Goal: Information Seeking & Learning: Learn about a topic

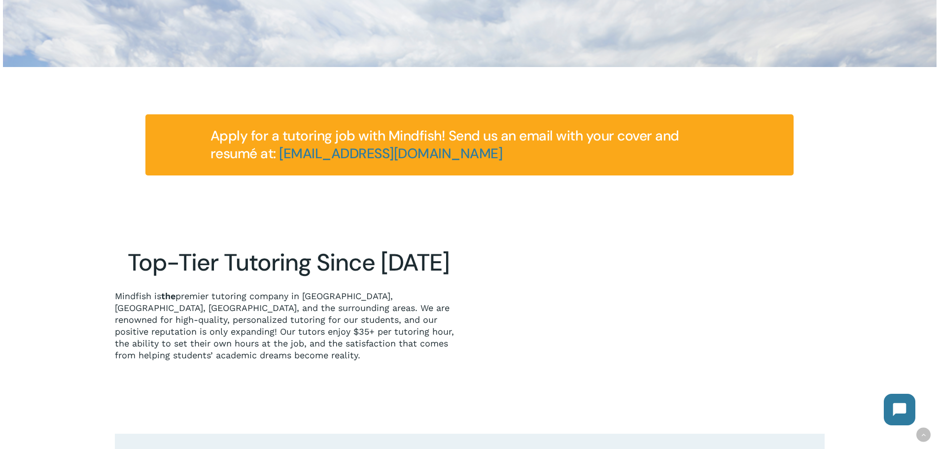
scroll to position [246, 0]
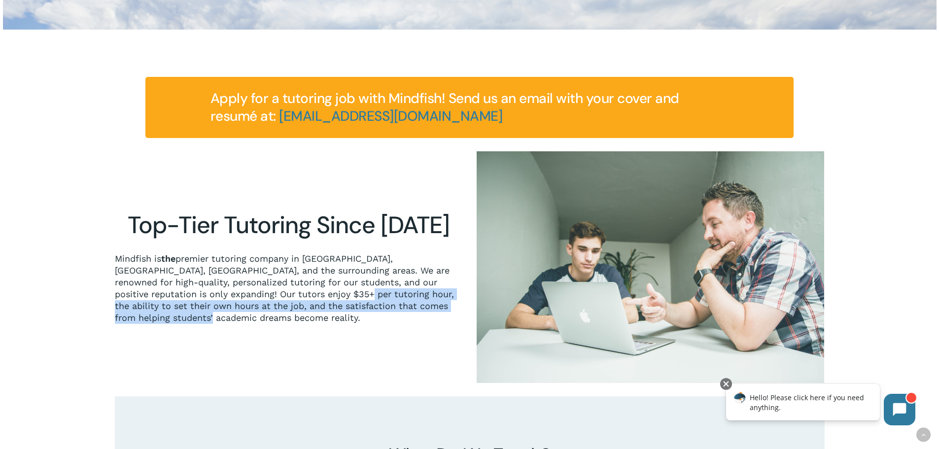
drag, startPoint x: 263, startPoint y: 265, endPoint x: 296, endPoint y: 282, distance: 37.3
click at [296, 282] on p "Mindfish is the premier tutoring company in [GEOGRAPHIC_DATA], [GEOGRAPHIC_DATA…" at bounding box center [288, 288] width 347 height 71
click at [295, 298] on div "Top-Tier Tutoring Since [DATE] Mindfish is the premier tutoring company in [GEO…" at bounding box center [288, 267] width 347 height 232
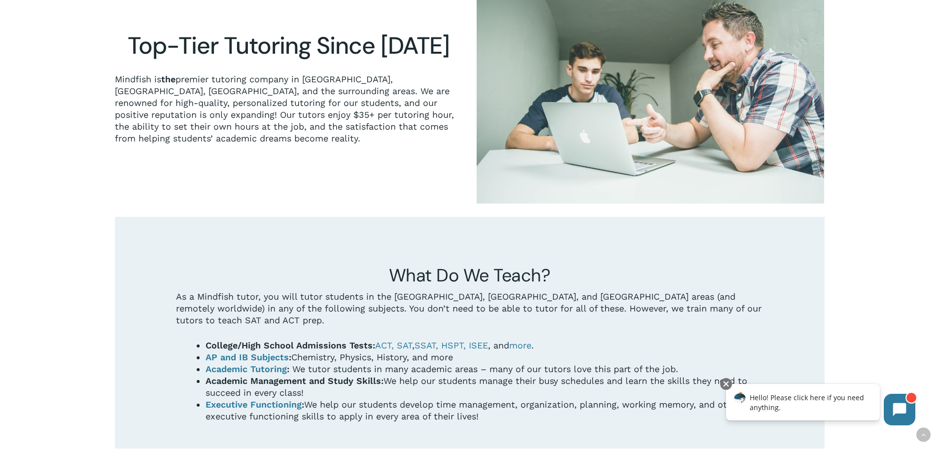
scroll to position [444, 0]
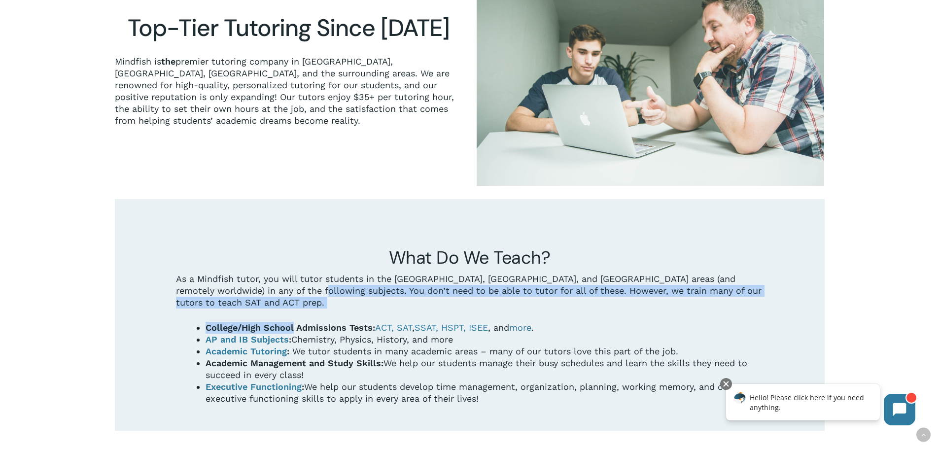
drag, startPoint x: 279, startPoint y: 255, endPoint x: 292, endPoint y: 281, distance: 28.7
click at [292, 281] on div "What Do We Teach? As a Mindfish tutor, you will tutor students in the [GEOGRAPH…" at bounding box center [469, 325] width 586 height 158
click at [285, 273] on p "As a Mindfish tutor, you will tutor students in the [GEOGRAPHIC_DATA], [GEOGRAP…" at bounding box center [469, 297] width 586 height 49
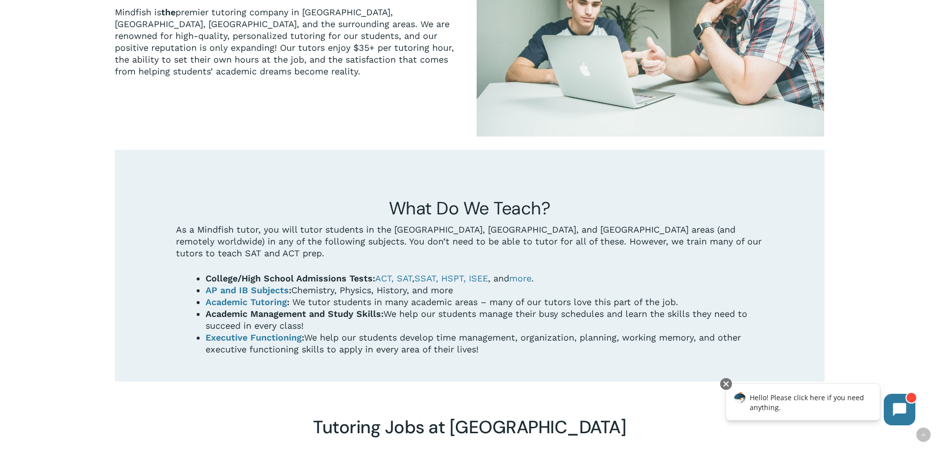
scroll to position [739, 0]
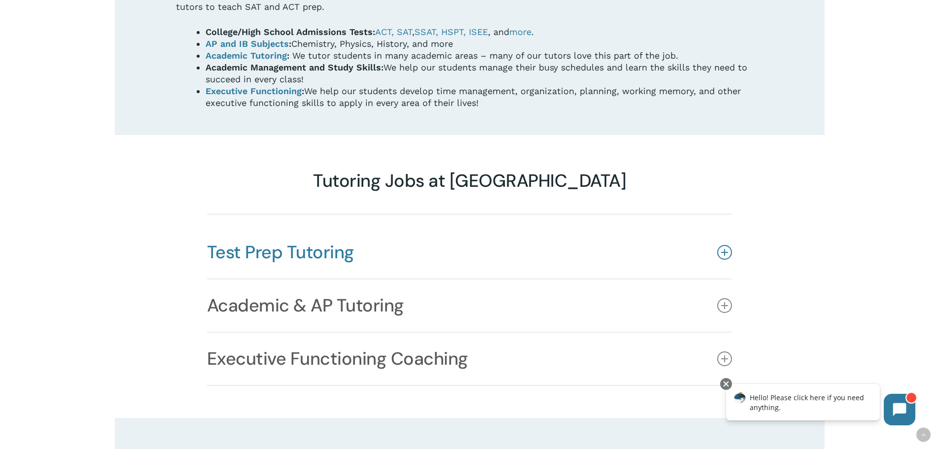
click at [411, 226] on link "Test Prep Tutoring" at bounding box center [469, 252] width 525 height 52
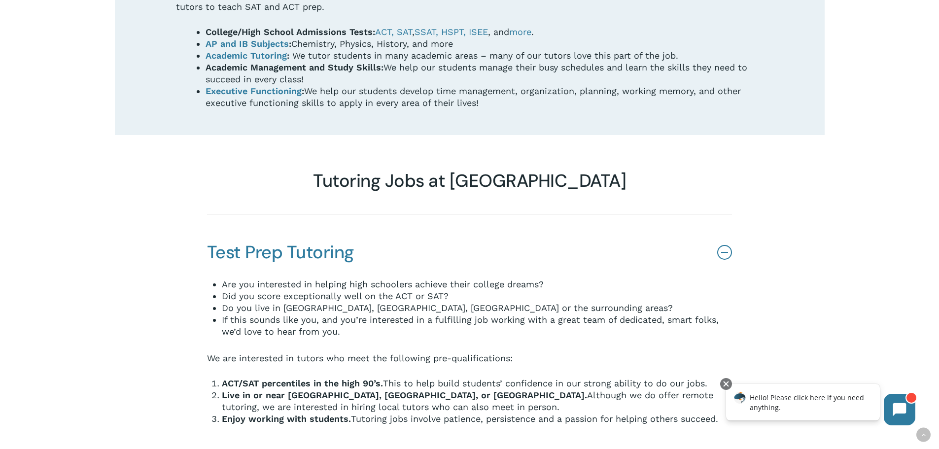
scroll to position [789, 0]
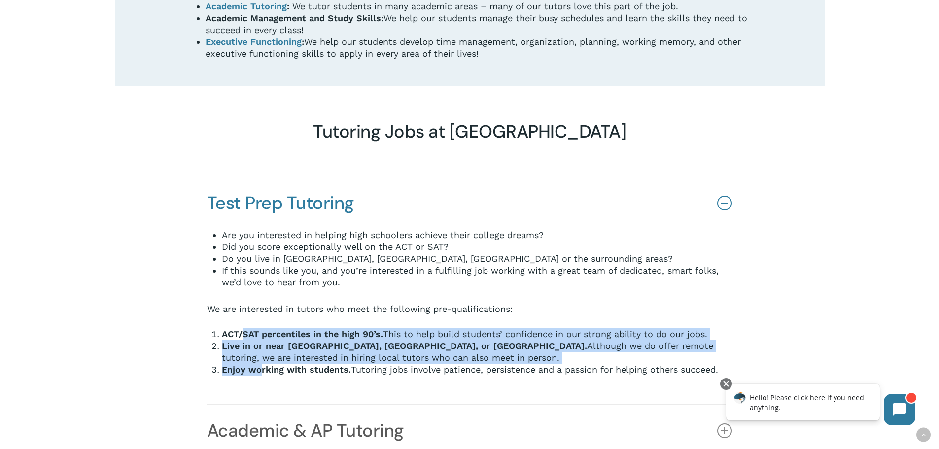
drag, startPoint x: 242, startPoint y: 286, endPoint x: 258, endPoint y: 323, distance: 40.4
click at [258, 328] on ol "ACT/SAT percentiles in the high 90’s. This to help build students’ confidence i…" at bounding box center [477, 351] width 511 height 47
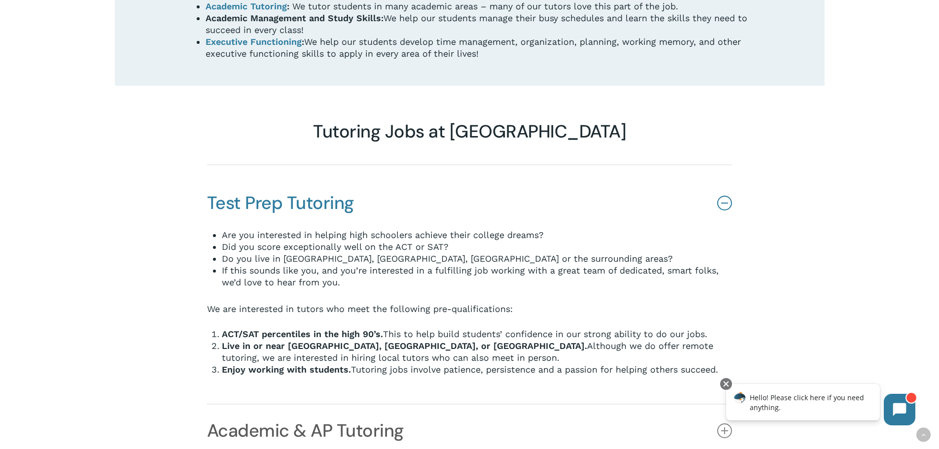
click at [274, 347] on div "Are you interested in helping high schoolers achieve their college dreams? Did …" at bounding box center [469, 316] width 525 height 174
